Goal: Task Accomplishment & Management: Manage account settings

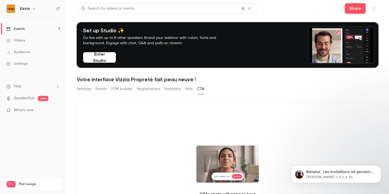
click at [35, 66] on link "Settings" at bounding box center [33, 64] width 66 height 12
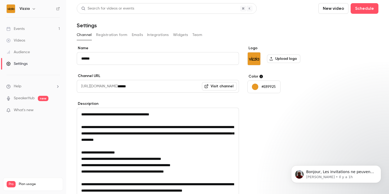
click at [22, 182] on span "Plan usage" at bounding box center [39, 184] width 41 height 4
click at [7, 181] on span "Pro" at bounding box center [11, 184] width 9 height 6
click at [17, 181] on div "Pro Plan usage" at bounding box center [33, 184] width 53 height 6
click at [11, 181] on span "Pro" at bounding box center [11, 184] width 9 height 6
click at [36, 89] on li "Help" at bounding box center [32, 87] width 53 height 6
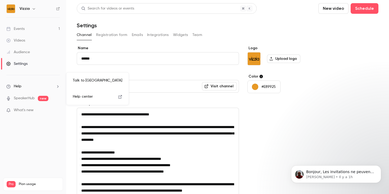
click at [26, 11] on div at bounding box center [194, 97] width 389 height 194
click at [29, 6] on h6 "Vizzia" at bounding box center [25, 8] width 10 height 5
click at [34, 8] on icon "button" at bounding box center [34, 9] width 4 height 4
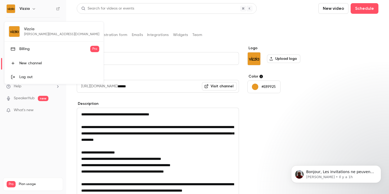
click at [68, 51] on div "Billing" at bounding box center [54, 48] width 71 height 5
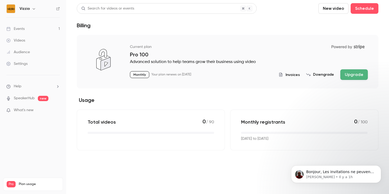
click at [357, 77] on button "Upgrade" at bounding box center [353, 74] width 27 height 11
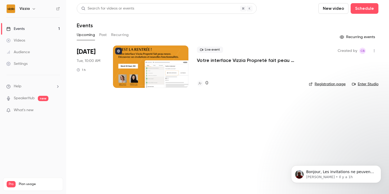
click at [205, 59] on p "Votre interface Vizzia Propreté fait peau neuve !" at bounding box center [248, 60] width 103 height 6
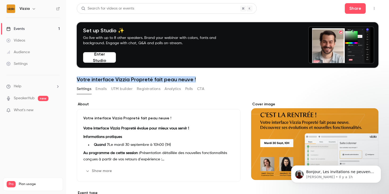
drag, startPoint x: 199, startPoint y: 80, endPoint x: 66, endPoint y: 80, distance: 132.9
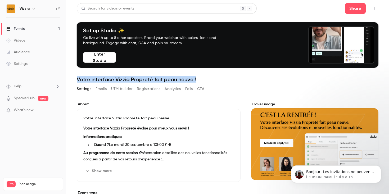
click at [66, 80] on main "Search for videos or events Share Set up Studio ✨ Go live with up to 8 other sp…" at bounding box center [227, 97] width 322 height 194
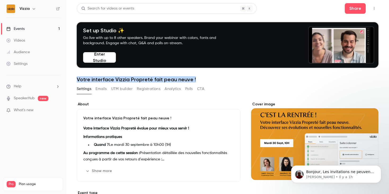
copy h1 "Votre interface Vizzia Propreté fait peau neuve !"
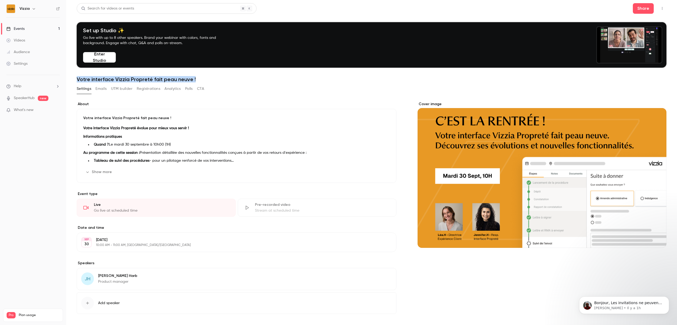
scroll to position [22, 0]
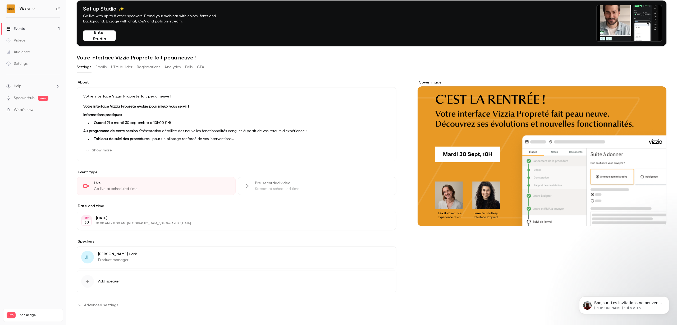
click at [28, 11] on h6 "Vizzia" at bounding box center [25, 8] width 10 height 5
click at [31, 8] on button "button" at bounding box center [34, 9] width 6 height 6
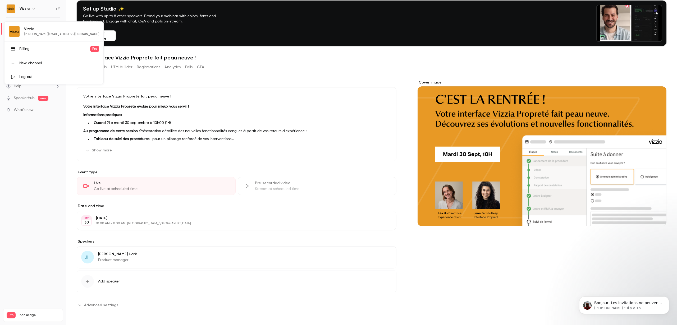
click at [21, 33] on div "Vizzia [EMAIL_ADDRESS][DOMAIN_NAME] Billing Pro New channel Log out" at bounding box center [53, 53] width 99 height 62
click at [16, 33] on div "Vizzia [EMAIL_ADDRESS][DOMAIN_NAME] Billing Pro New channel Log out" at bounding box center [53, 53] width 99 height 62
click at [388, 193] on div at bounding box center [338, 162] width 677 height 325
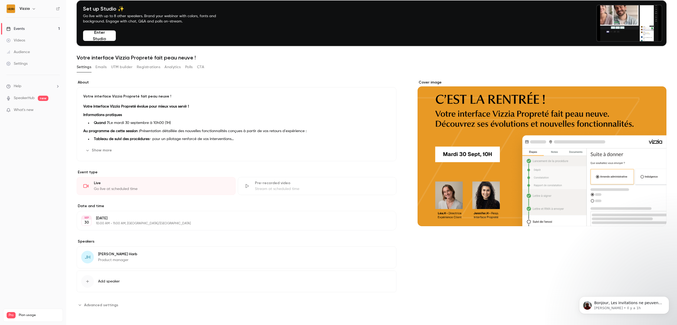
click at [388, 160] on div "Cover image" at bounding box center [541, 153] width 249 height 146
click at [0, 0] on input "Cover image" at bounding box center [0, 0] width 0 height 0
click at [103, 193] on span "Advanced settings" at bounding box center [101, 305] width 34 height 6
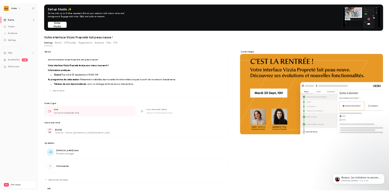
scroll to position [0, 0]
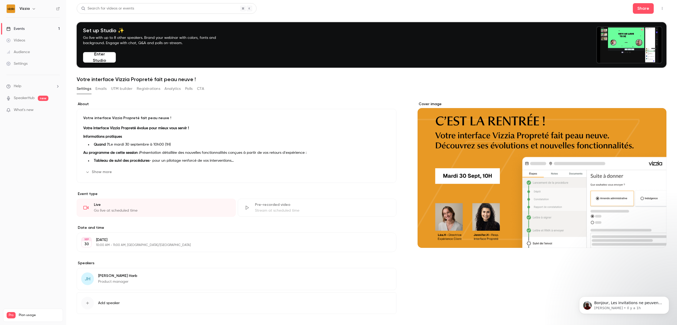
click at [46, 29] on link "Events 1" at bounding box center [33, 29] width 66 height 12
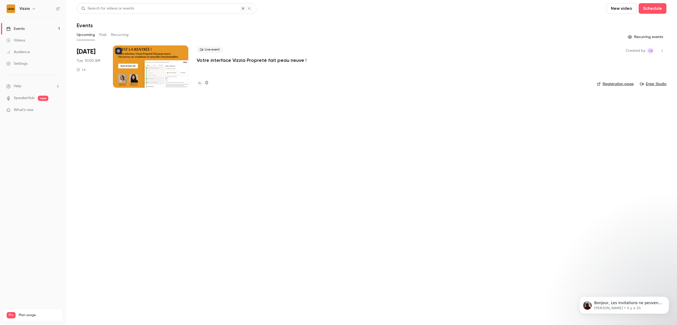
click at [388, 67] on div "Live event Votre interface Vizzia Propreté fait peau neuve ! 0" at bounding box center [392, 66] width 391 height 42
click at [388, 50] on icon "button" at bounding box center [662, 51] width 4 height 4
click at [388, 63] on div "Share" at bounding box center [641, 64] width 40 height 5
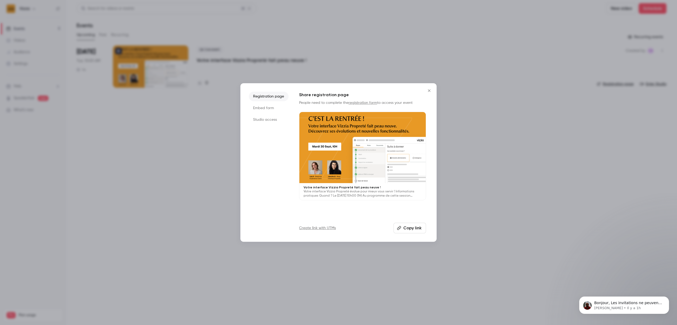
click at [388, 193] on button "Copy link" at bounding box center [409, 228] width 33 height 11
click at [388, 193] on div "Registration page Embed form Studio access Share registration page People need …" at bounding box center [338, 162] width 196 height 159
click at [388, 193] on button "Copy link" at bounding box center [409, 228] width 33 height 11
click at [125, 64] on div at bounding box center [338, 162] width 677 height 325
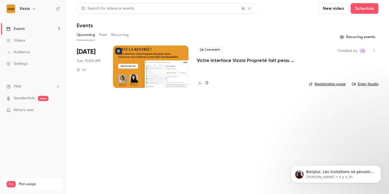
click at [36, 27] on link "Events 1" at bounding box center [33, 29] width 66 height 12
click at [236, 60] on p "Votre interface Vizzia Propreté fait peau neuve !" at bounding box center [248, 60] width 103 height 6
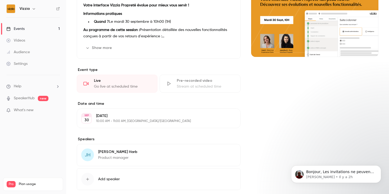
scroll to position [152, 0]
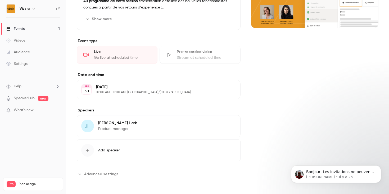
click at [120, 146] on button "Add speaker" at bounding box center [159, 150] width 164 height 22
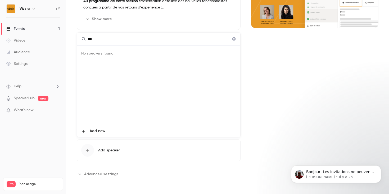
type input "***"
click at [98, 132] on span "Add new" at bounding box center [98, 131] width 16 height 6
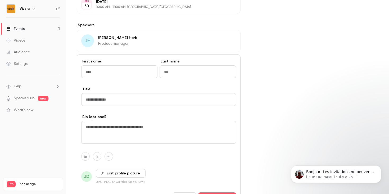
scroll to position [252, 0]
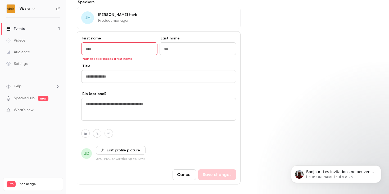
click at [183, 173] on button "Cancel" at bounding box center [184, 174] width 24 height 11
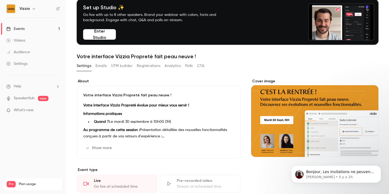
scroll to position [20, 0]
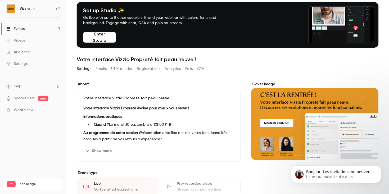
click at [102, 69] on button "Emails" at bounding box center [100, 68] width 11 height 8
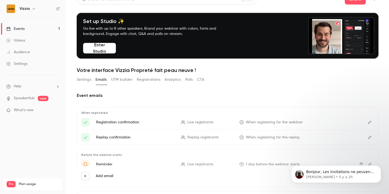
scroll to position [5, 0]
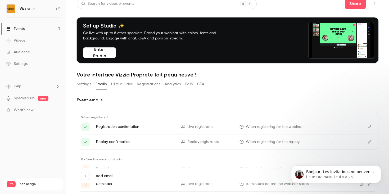
click at [116, 85] on button "UTM builder" at bounding box center [121, 84] width 21 height 8
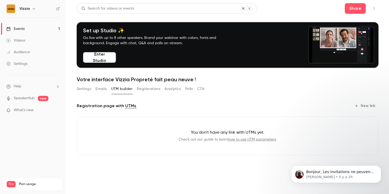
click at [144, 88] on button "Registrations" at bounding box center [149, 89] width 24 height 8
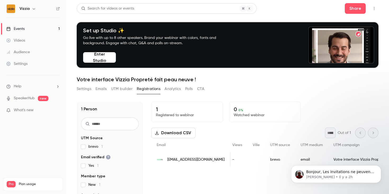
click at [172, 88] on button "Analytics" at bounding box center [172, 89] width 16 height 8
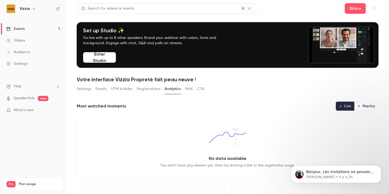
click at [190, 89] on button "Polls" at bounding box center [189, 89] width 8 height 8
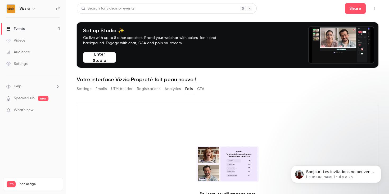
click at [204, 87] on button "CTA" at bounding box center [200, 89] width 7 height 8
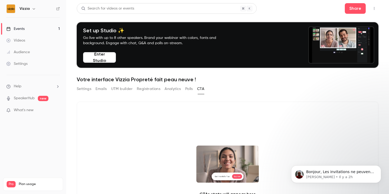
click at [85, 89] on button "Settings" at bounding box center [84, 89] width 15 height 8
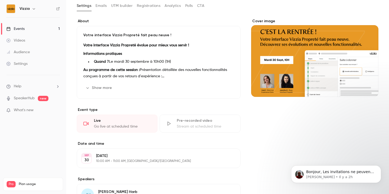
scroll to position [84, 0]
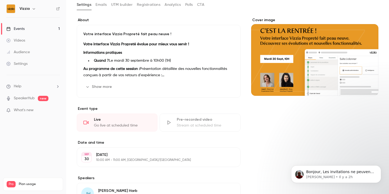
click at [93, 86] on button "Show more" at bounding box center [99, 86] width 32 height 8
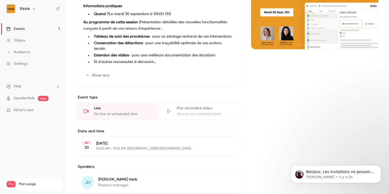
scroll to position [145, 0]
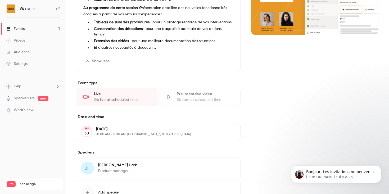
click at [221, 130] on icon "button" at bounding box center [220, 131] width 3 height 3
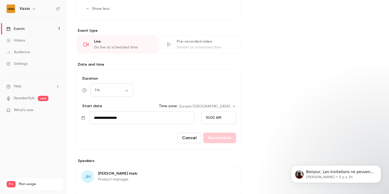
scroll to position [197, 0]
click at [184, 132] on button "Cancel" at bounding box center [189, 137] width 24 height 11
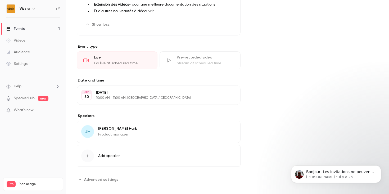
click at [96, 177] on span "Advanced settings" at bounding box center [101, 180] width 34 height 6
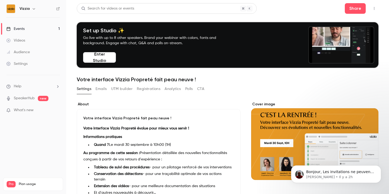
scroll to position [3, 0]
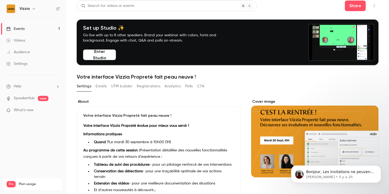
click at [109, 54] on button "Enter Studio" at bounding box center [99, 54] width 33 height 11
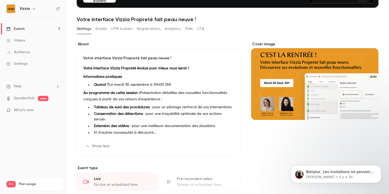
scroll to position [0, 0]
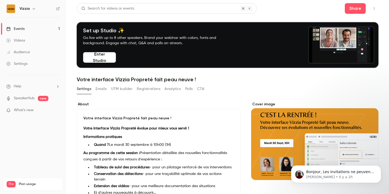
click at [110, 80] on h1 "Votre interface Vizzia Propreté fait peau neuve !" at bounding box center [227, 79] width 301 height 6
click at [108, 77] on h1 "Votre interface Vizzia Propreté fait peau neuve !" at bounding box center [227, 79] width 301 height 6
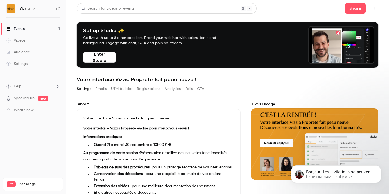
click at [375, 8] on icon "button" at bounding box center [374, 9] width 4 height 4
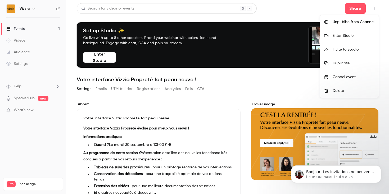
click at [276, 87] on div at bounding box center [194, 97] width 389 height 194
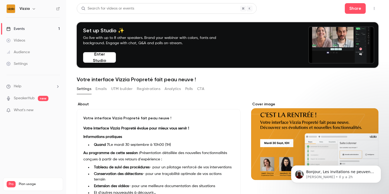
click at [93, 74] on header "Search for videos or events Share Set up Studio ✨ Go live with up to 8 other sp…" at bounding box center [227, 42] width 301 height 79
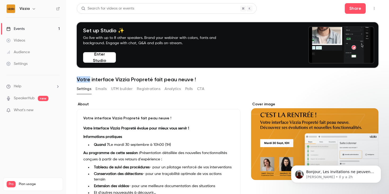
click at [93, 74] on header "Search for videos or events Share Set up Studio ✨ Go live with up to 8 other sp…" at bounding box center [227, 42] width 301 height 79
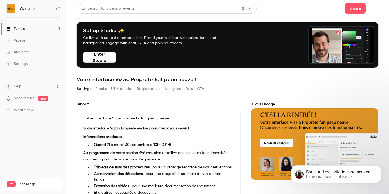
click at [93, 82] on h1 "Votre interface Vizzia Propreté fait peau neuve !" at bounding box center [227, 79] width 301 height 6
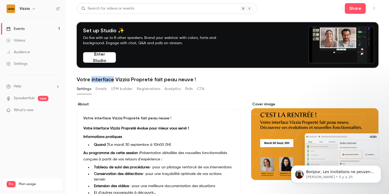
click at [93, 82] on h1 "Votre interface Vizzia Propreté fait peau neuve !" at bounding box center [227, 79] width 301 height 6
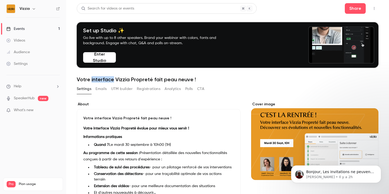
click at [41, 24] on link "Events 1" at bounding box center [33, 29] width 66 height 12
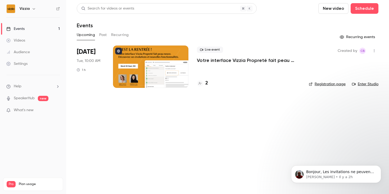
click at [375, 50] on icon "button" at bounding box center [374, 51] width 4 height 4
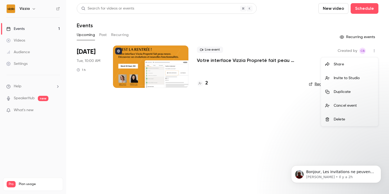
click at [217, 62] on div at bounding box center [194, 97] width 389 height 194
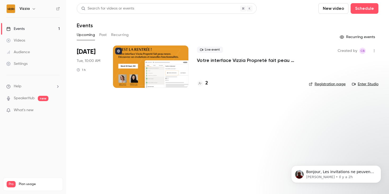
click at [179, 61] on div at bounding box center [150, 66] width 75 height 42
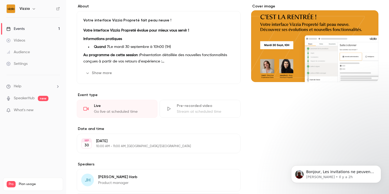
scroll to position [100, 0]
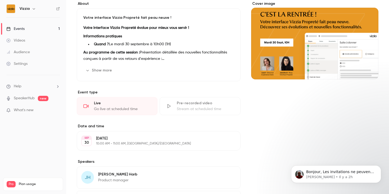
click at [226, 70] on button "Edit" at bounding box center [223, 70] width 19 height 8
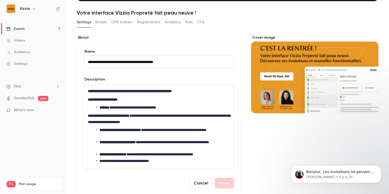
scroll to position [49, 0]
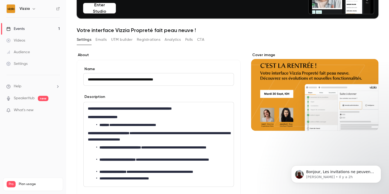
drag, startPoint x: 173, startPoint y: 80, endPoint x: 66, endPoint y: 75, distance: 106.9
click at [66, 75] on div "**********" at bounding box center [194, 97] width 389 height 194
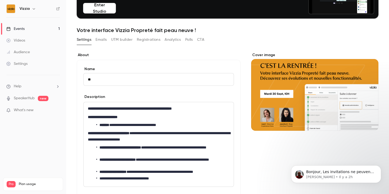
type input "*"
drag, startPoint x: 129, startPoint y: 80, endPoint x: 115, endPoint y: 80, distance: 13.7
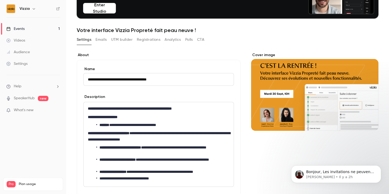
click at [115, 80] on input "**********" at bounding box center [158, 79] width 150 height 13
click at [128, 79] on input "**********" at bounding box center [158, 79] width 150 height 13
drag, startPoint x: 130, startPoint y: 80, endPoint x: 80, endPoint y: 80, distance: 49.7
click at [80, 80] on div "**********" at bounding box center [159, 136] width 164 height 153
click at [109, 79] on input "**********" at bounding box center [158, 79] width 150 height 13
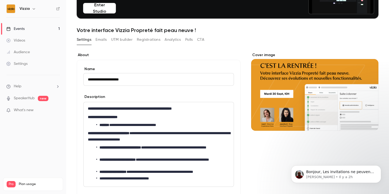
click at [133, 82] on input "**********" at bounding box center [158, 79] width 150 height 13
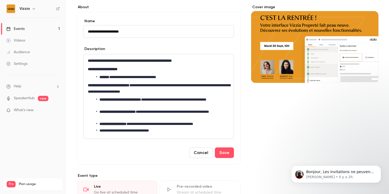
scroll to position [110, 0]
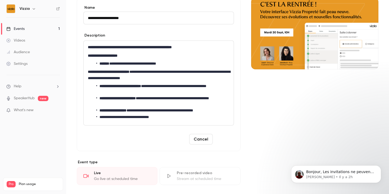
type input "**********"
click at [225, 140] on button "Save" at bounding box center [224, 139] width 19 height 11
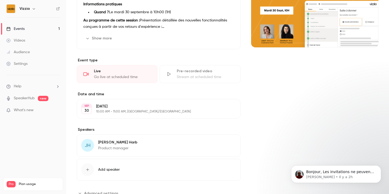
scroll to position [0, 0]
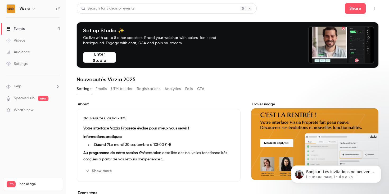
click at [32, 9] on icon "button" at bounding box center [34, 9] width 4 height 4
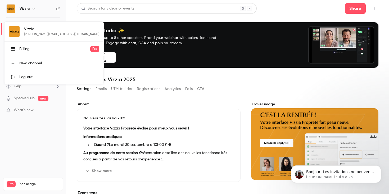
click at [36, 34] on div "Vizzia [EMAIL_ADDRESS][DOMAIN_NAME] Billing Pro New channel Log out" at bounding box center [53, 53] width 99 height 62
click at [36, 147] on div at bounding box center [194, 97] width 389 height 194
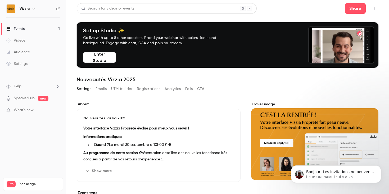
click at [34, 66] on link "Settings" at bounding box center [33, 64] width 66 height 12
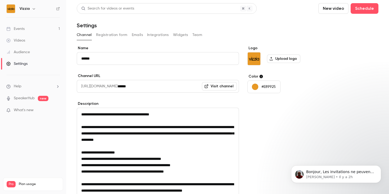
click at [116, 34] on button "Registration form" at bounding box center [111, 35] width 31 height 8
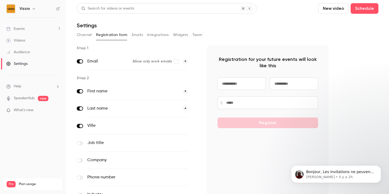
click at [141, 34] on button "Emails" at bounding box center [137, 35] width 11 height 8
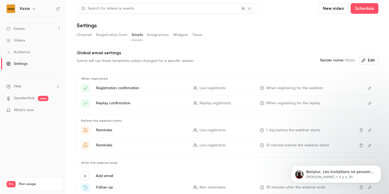
click at [155, 35] on button "Integrations" at bounding box center [158, 35] width 22 height 8
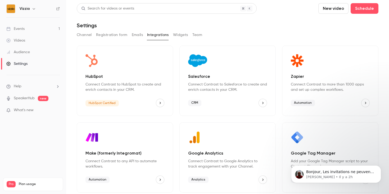
click at [193, 35] on button "Team" at bounding box center [197, 35] width 10 height 8
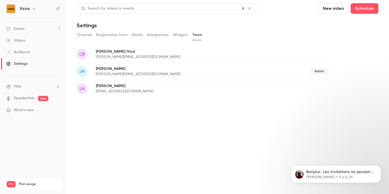
click at [39, 29] on link "Events 1" at bounding box center [33, 29] width 66 height 12
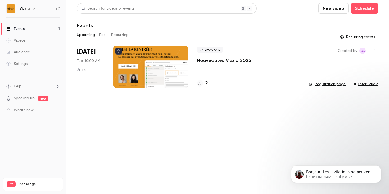
click at [177, 58] on div at bounding box center [150, 66] width 75 height 42
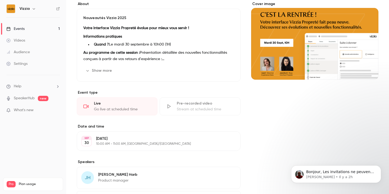
scroll to position [152, 0]
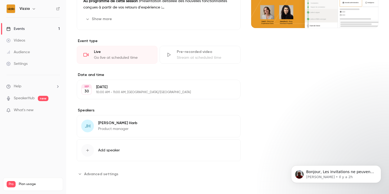
click at [110, 153] on button "Add speaker" at bounding box center [159, 150] width 164 height 22
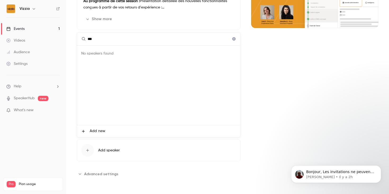
type input "***"
click at [88, 127] on li "Add new" at bounding box center [158, 131] width 163 height 12
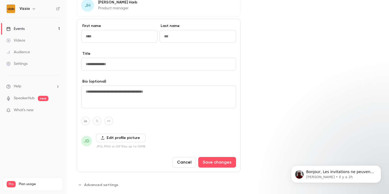
scroll to position [275, 0]
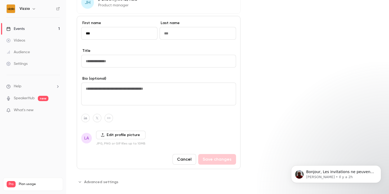
type input "***"
click at [187, 34] on input "Last name" at bounding box center [197, 33] width 76 height 13
type input "**********"
click at [272, 60] on div "Cover image" at bounding box center [314, 5] width 127 height 359
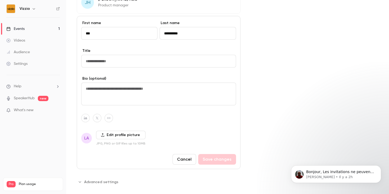
click at [189, 159] on button "Cancel" at bounding box center [184, 159] width 24 height 11
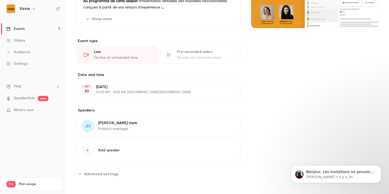
scroll to position [152, 0]
click at [103, 146] on button "Add speaker" at bounding box center [159, 150] width 164 height 22
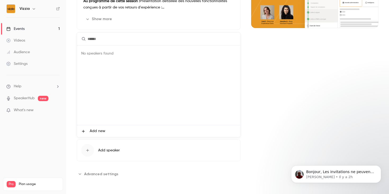
click at [282, 74] on div at bounding box center [194, 97] width 389 height 194
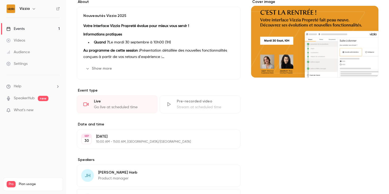
scroll to position [152, 0]
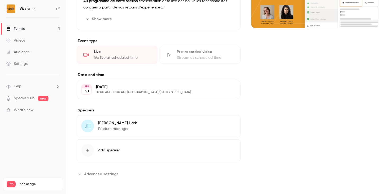
click at [109, 149] on span "Add speaker" at bounding box center [109, 149] width 22 height 5
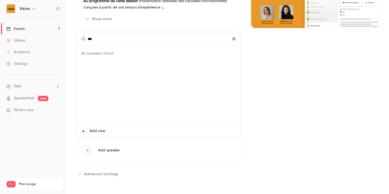
type input "***"
click at [233, 38] on icon "Clear" at bounding box center [233, 38] width 3 height 3
click at [283, 79] on div at bounding box center [194, 97] width 389 height 194
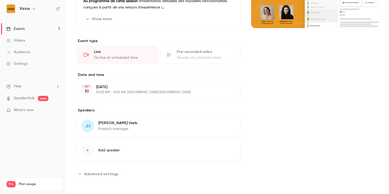
click at [282, 78] on div "Cover image" at bounding box center [314, 64] width 127 height 228
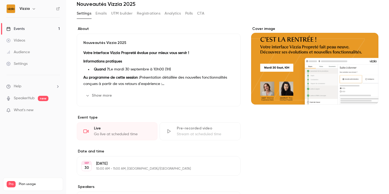
scroll to position [0, 0]
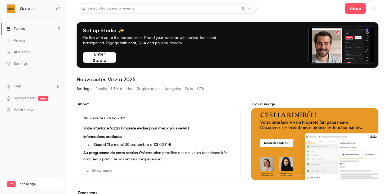
click at [32, 9] on icon "button" at bounding box center [34, 9] width 4 height 4
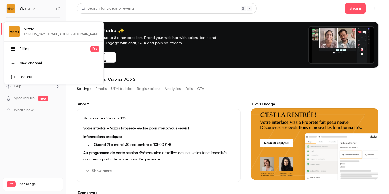
click at [34, 73] on link "Log out" at bounding box center [53, 77] width 99 height 14
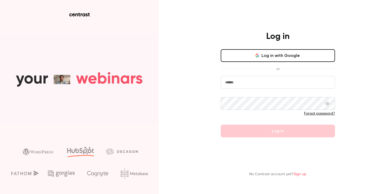
click at [239, 55] on button "Log in with Google" at bounding box center [277, 55] width 114 height 13
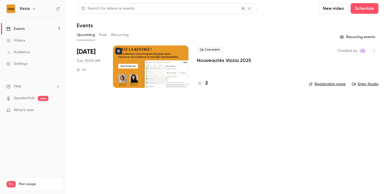
click at [213, 61] on p "Nouveautés Vizzia 2025" at bounding box center [224, 60] width 54 height 6
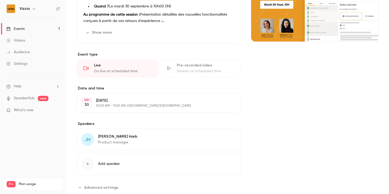
scroll to position [152, 0]
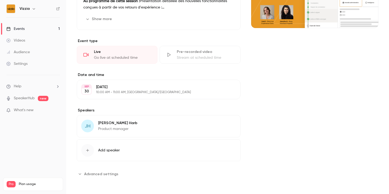
click at [132, 146] on button "Add speaker" at bounding box center [159, 150] width 164 height 22
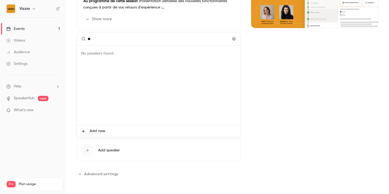
type input "*"
type input "*****"
click at [233, 37] on icon "Clear" at bounding box center [234, 39] width 4 height 4
click at [261, 72] on div at bounding box center [194, 97] width 389 height 194
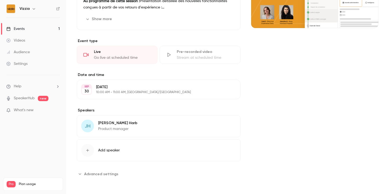
click at [121, 123] on p "Jennifer Harb" at bounding box center [117, 122] width 39 height 5
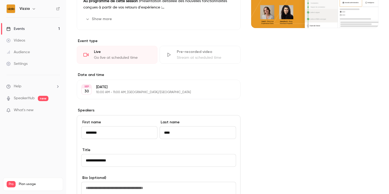
click at [272, 141] on div "Cover image" at bounding box center [314, 129] width 127 height 359
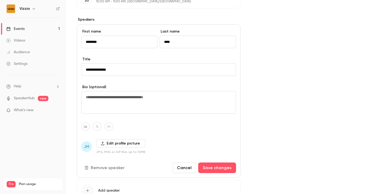
scroll to position [243, 0]
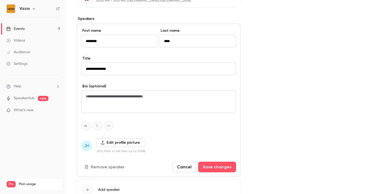
click at [187, 165] on button "Cancel" at bounding box center [184, 166] width 24 height 11
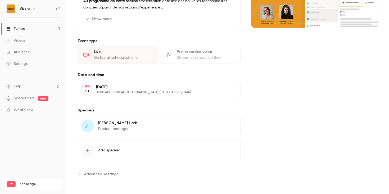
click at [132, 154] on button "Add speaker" at bounding box center [159, 150] width 164 height 22
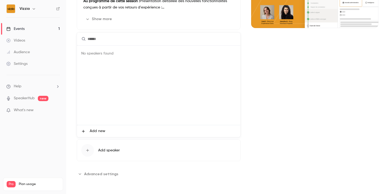
click at [91, 131] on span "Add new" at bounding box center [98, 131] width 16 height 6
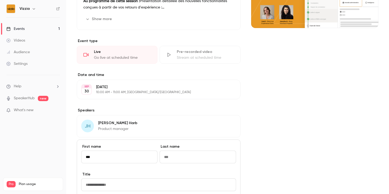
type input "***"
click at [159, 159] on div "First name *** Last name" at bounding box center [158, 158] width 155 height 28
click at [162, 159] on input "Last name" at bounding box center [197, 156] width 76 height 13
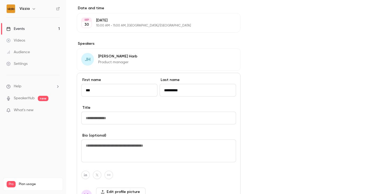
type input "**********"
click at [117, 115] on input "Title" at bounding box center [158, 118] width 155 height 13
type input "**********"
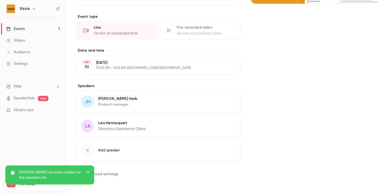
scroll to position [170, 0]
